Goal: Transaction & Acquisition: Purchase product/service

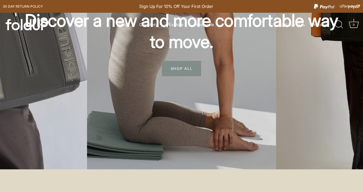
scroll to position [158, 0]
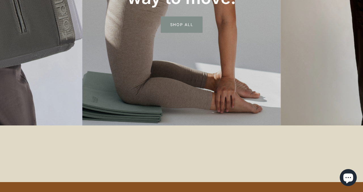
click at [186, 25] on span "SHOP ALL" at bounding box center [182, 24] width 42 height 16
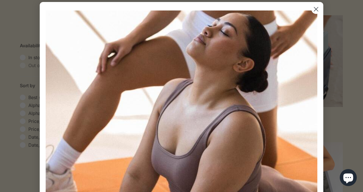
scroll to position [4, 0]
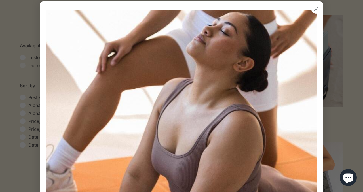
click at [317, 8] on circle "Close dialog" at bounding box center [315, 8] width 9 height 9
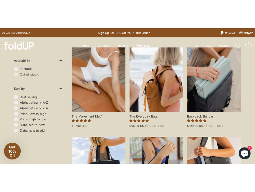
scroll to position [149, 0]
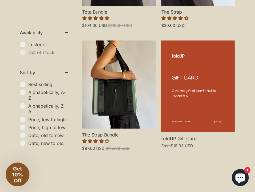
scroll to position [472, 0]
